Goal: Task Accomplishment & Management: Use online tool/utility

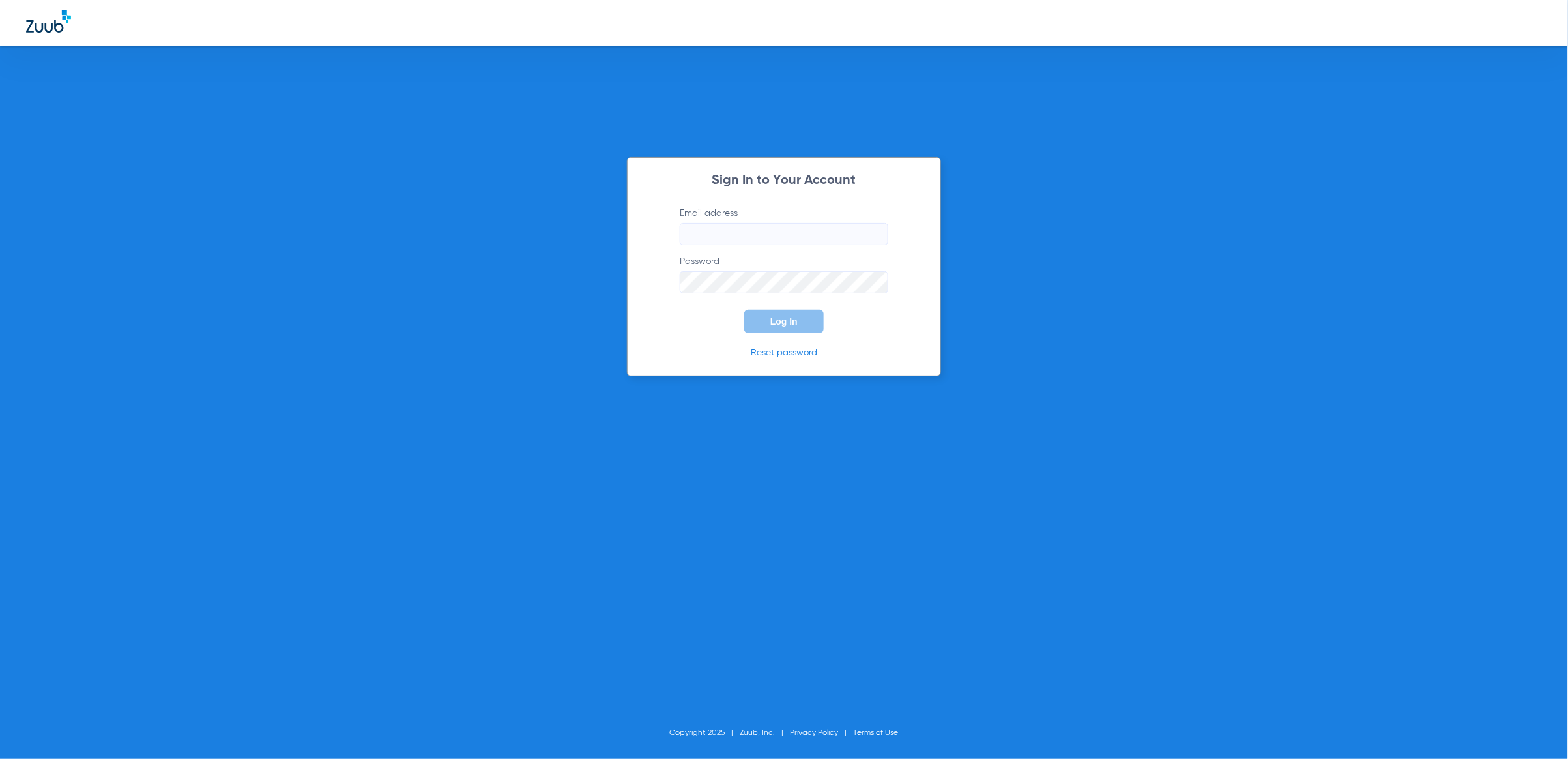
type input "chevyledesma2018@gmail.com"
click at [791, 326] on span "Log In" at bounding box center [784, 321] width 27 height 11
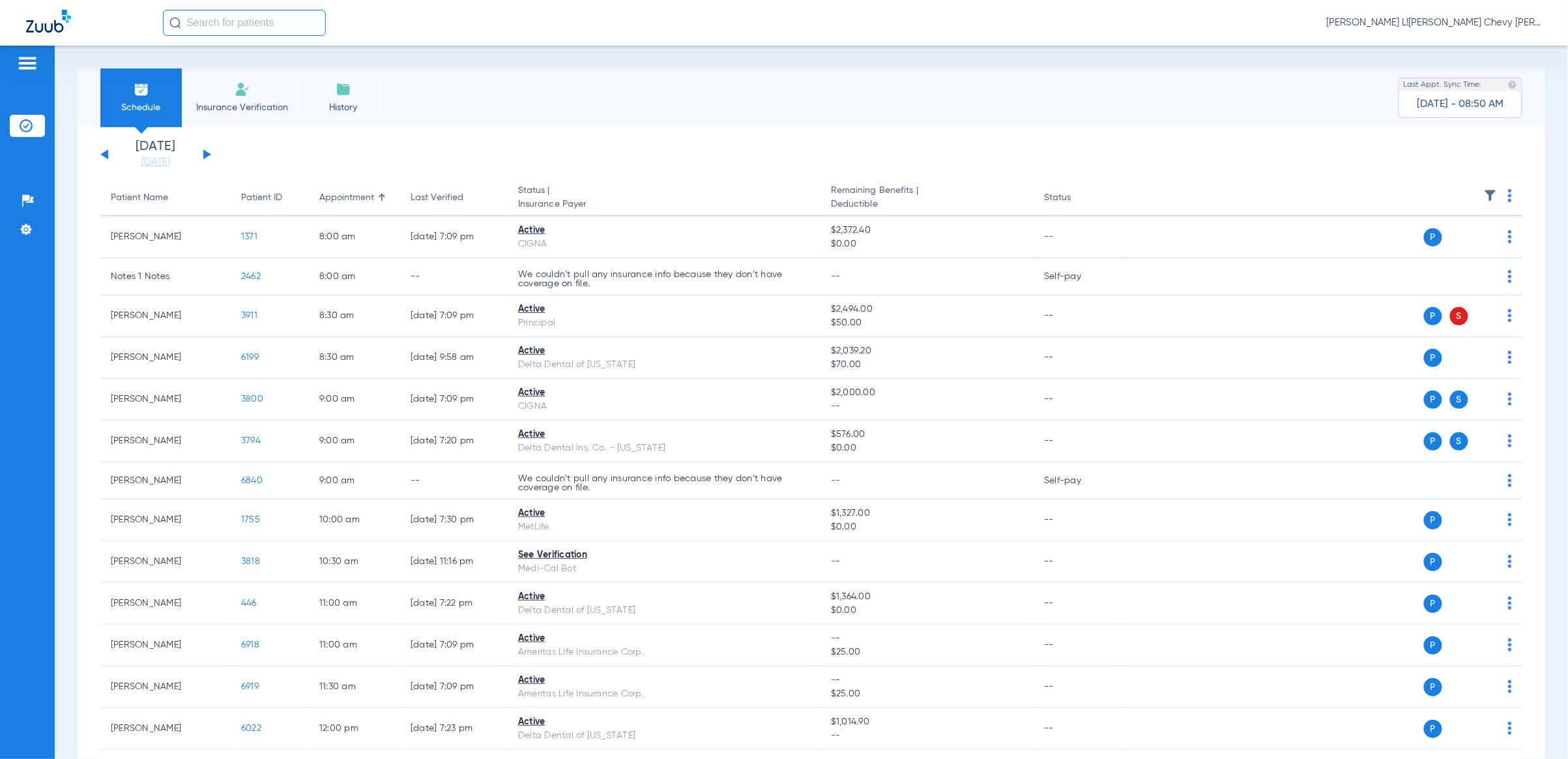
click at [210, 29] on input "text" at bounding box center [244, 23] width 163 height 26
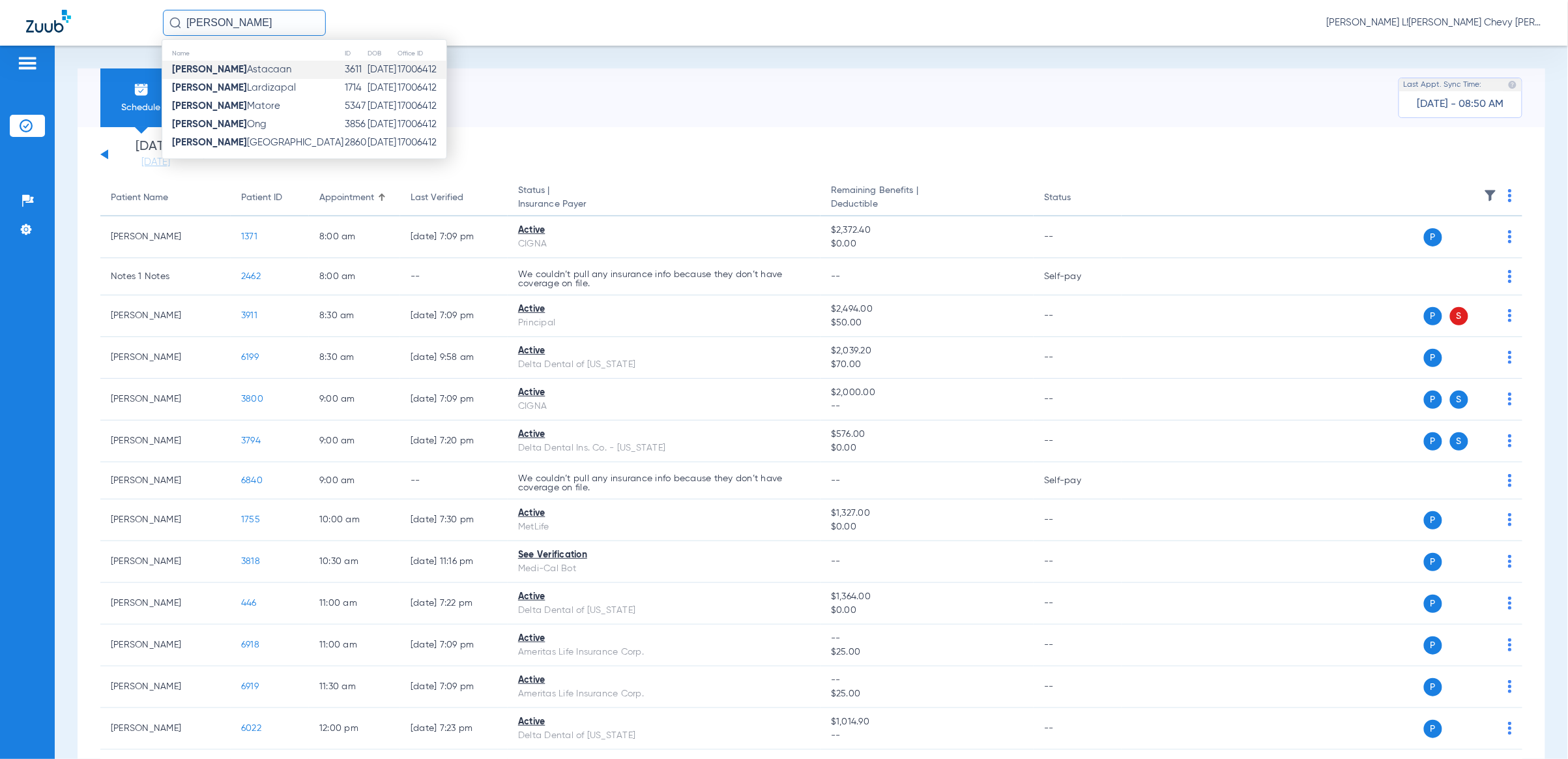
type input "[PERSON_NAME]"
click at [206, 73] on span "[PERSON_NAME]" at bounding box center [232, 69] width 119 height 10
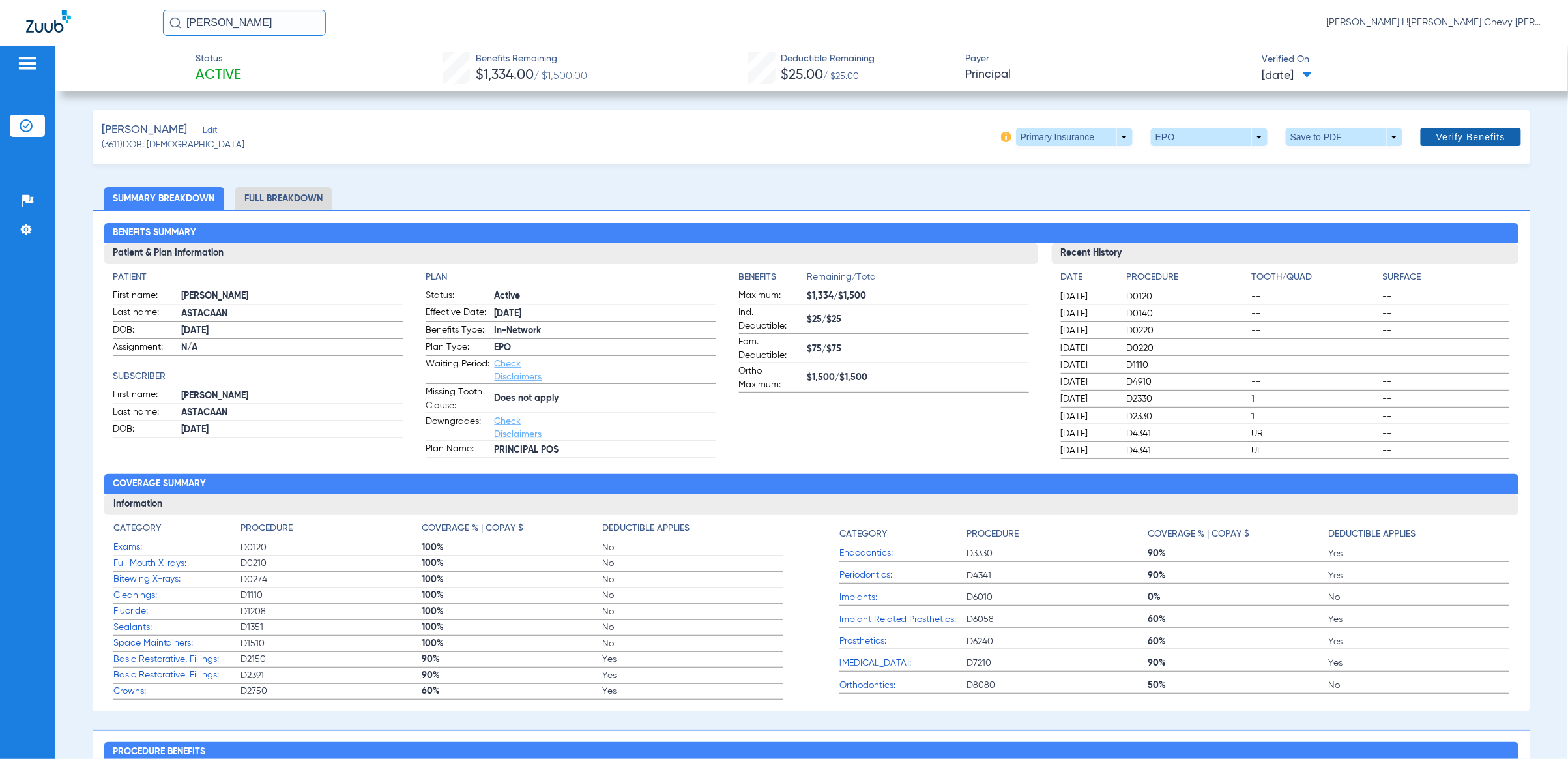
click at [1487, 144] on span at bounding box center [1471, 137] width 100 height 32
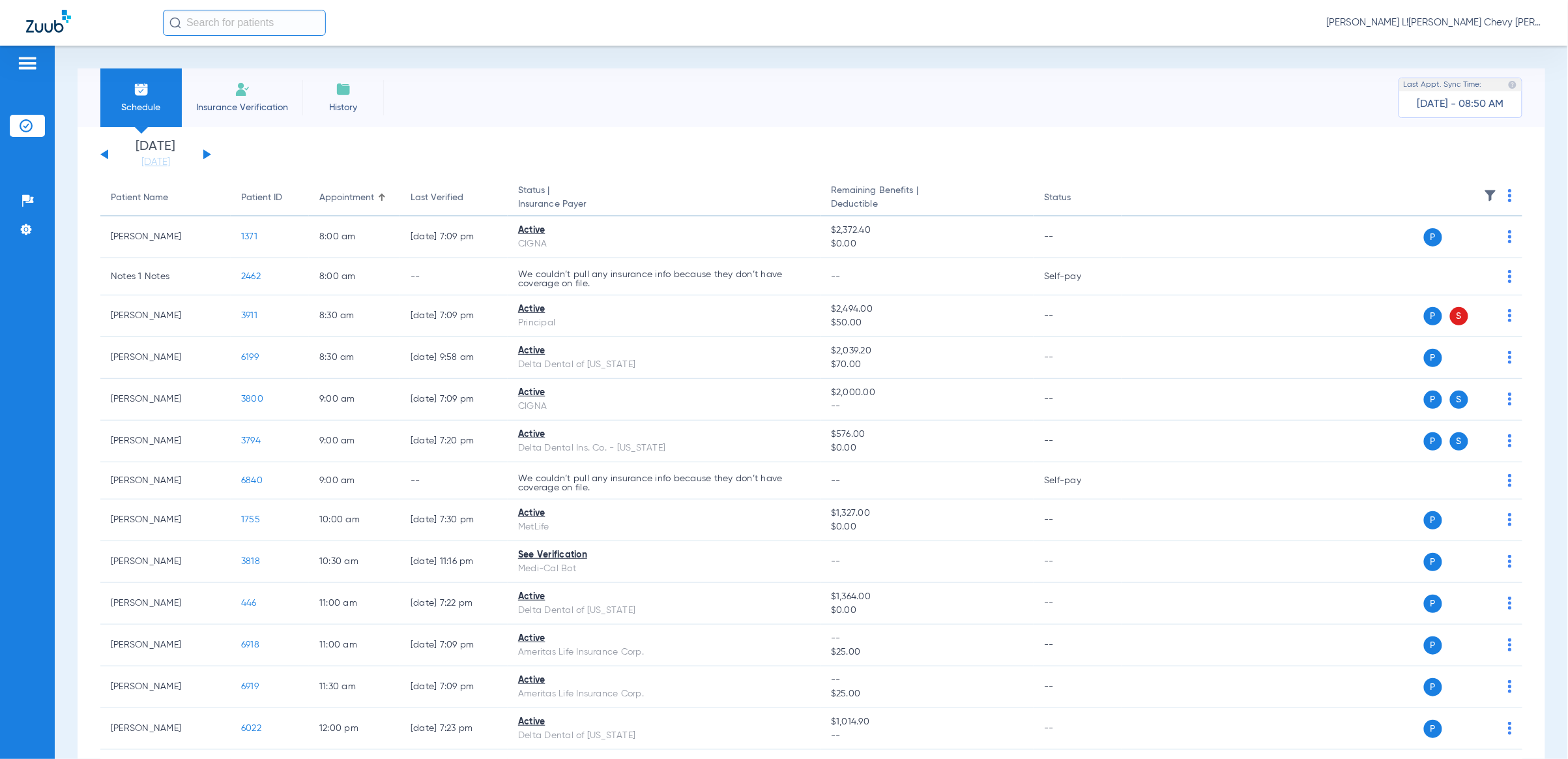
click at [188, 12] on input "text" at bounding box center [244, 23] width 163 height 26
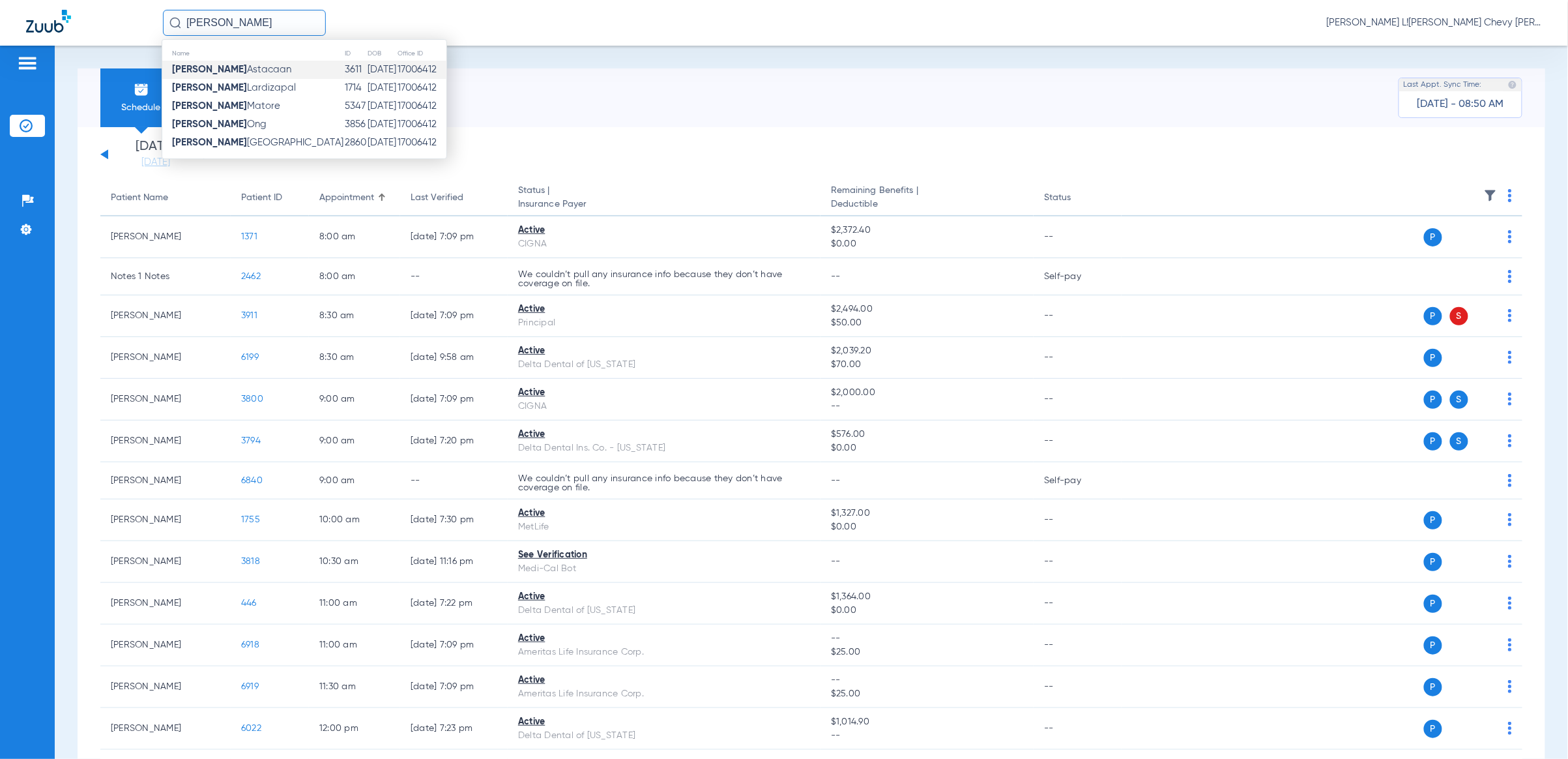
type input "[PERSON_NAME]"
click at [199, 65] on span "[PERSON_NAME]" at bounding box center [232, 69] width 119 height 10
